Goal: Task Accomplishment & Management: Complete application form

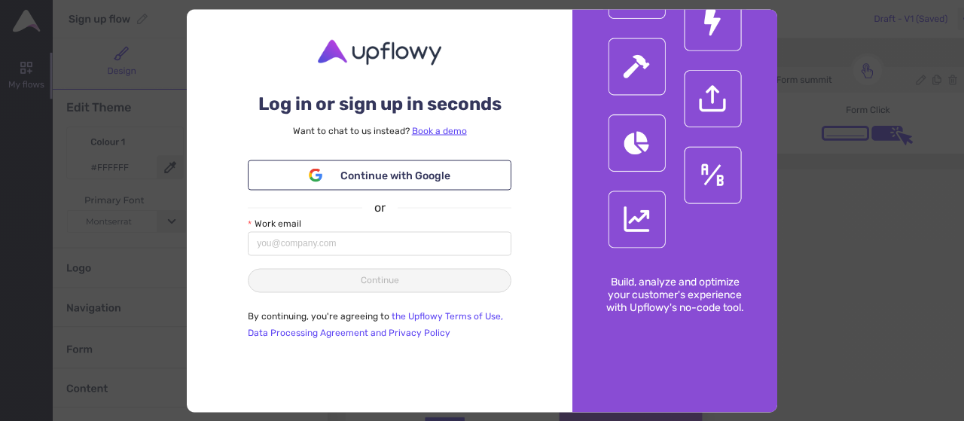
click at [824, 183] on div "Log in or sign up in seconds Want to chat to [GEOGRAPHIC_DATA] instead? Book a …" at bounding box center [482, 210] width 964 height 421
drag, startPoint x: 538, startPoint y: 96, endPoint x: 527, endPoint y: 215, distance: 120.2
click at [527, 215] on div "Log in or sign up in seconds Want to chat to [GEOGRAPHIC_DATA] instead? Book a …" at bounding box center [380, 210] width 386 height 403
click at [150, 270] on div "Log in or sign up in seconds Want to chat to [GEOGRAPHIC_DATA] instead? Book a …" at bounding box center [482, 210] width 964 height 421
click at [452, 171] on button "Continue with Google" at bounding box center [380, 175] width 264 height 30
